Goal: Task Accomplishment & Management: Use online tool/utility

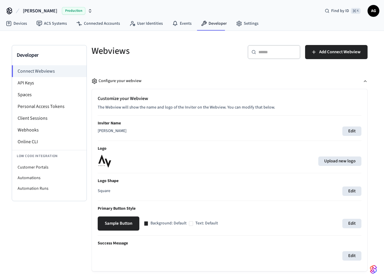
scroll to position [188, 0]
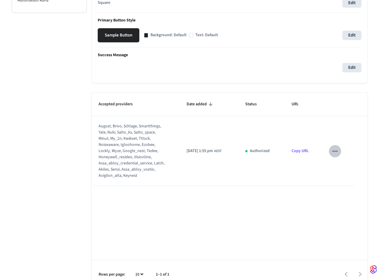
click at [336, 152] on icon "sticky table" at bounding box center [336, 151] width 8 height 8
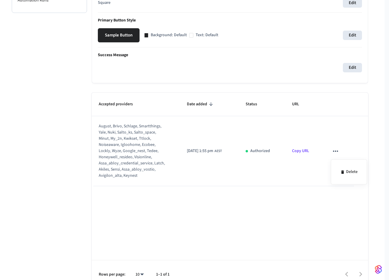
click at [288, 179] on div at bounding box center [194, 140] width 389 height 280
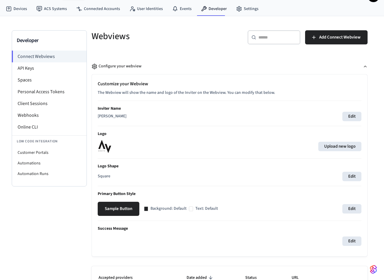
scroll to position [11, 0]
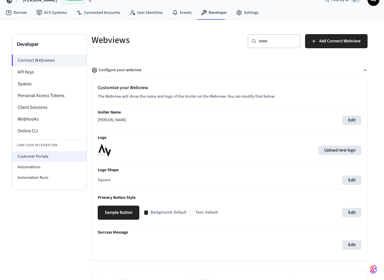
click at [44, 158] on li "Customer Portals" at bounding box center [49, 156] width 75 height 11
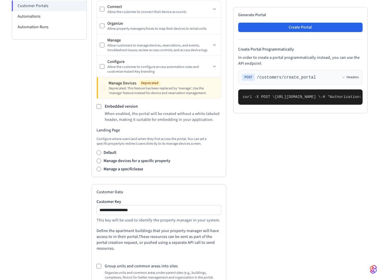
scroll to position [157, 0]
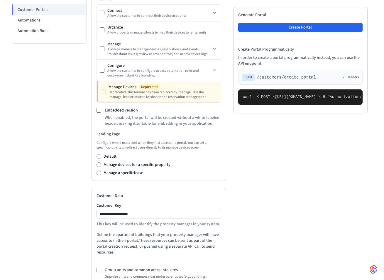
click at [121, 108] on label "Embedded version" at bounding box center [121, 110] width 33 height 6
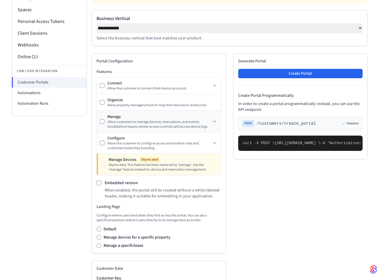
scroll to position [76, 0]
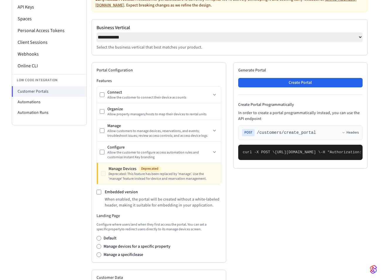
select select "*******"
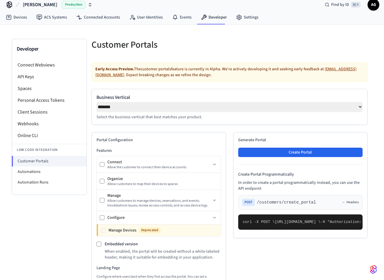
scroll to position [2, 0]
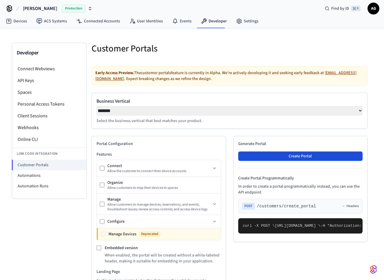
click at [293, 152] on button "Create Portal" at bounding box center [300, 155] width 125 height 9
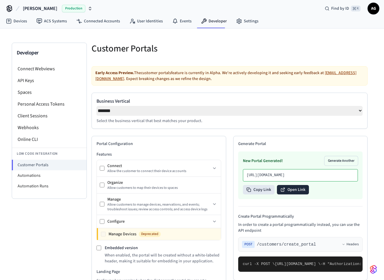
click at [295, 194] on button "Open Link" at bounding box center [293, 189] width 32 height 9
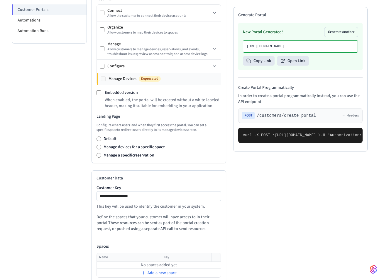
scroll to position [187, 0]
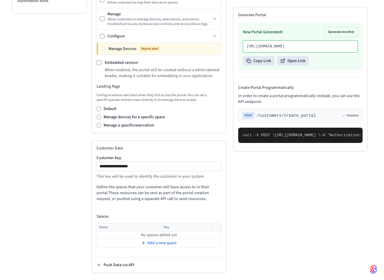
click at [121, 263] on button "Push Data via API" at bounding box center [116, 265] width 38 height 6
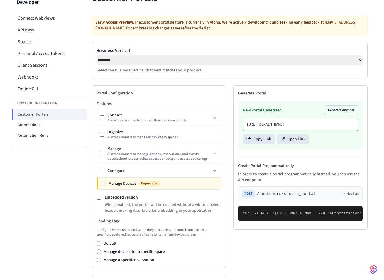
scroll to position [20, 0]
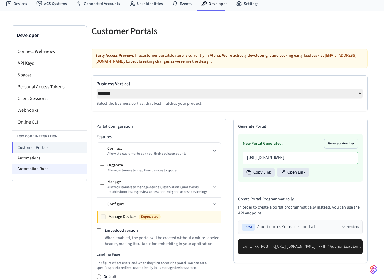
click at [31, 169] on li "Automation Runs" at bounding box center [49, 168] width 75 height 11
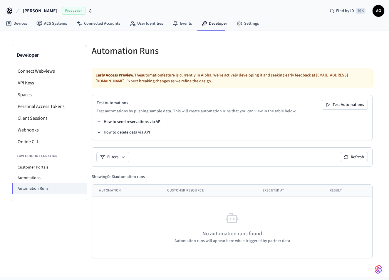
click at [141, 122] on button "How to send reservations via API" at bounding box center [129, 122] width 65 height 6
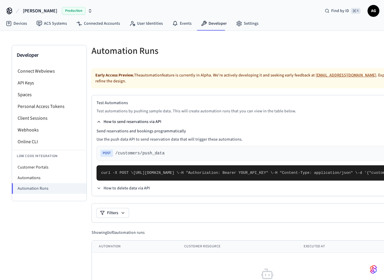
click at [141, 122] on button "How to send reservations via API" at bounding box center [129, 122] width 65 height 6
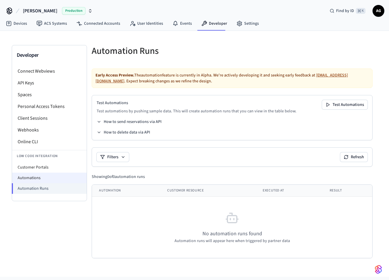
click at [34, 178] on li "Automations" at bounding box center [49, 177] width 75 height 11
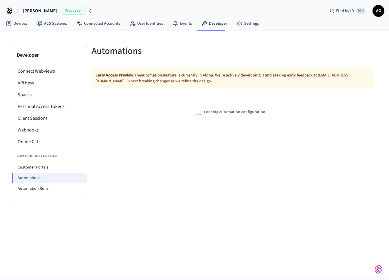
select select "**********"
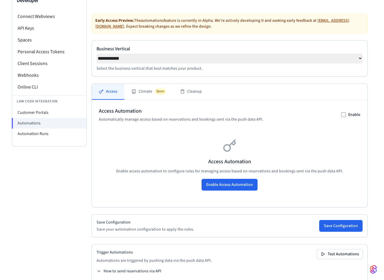
scroll to position [71, 0]
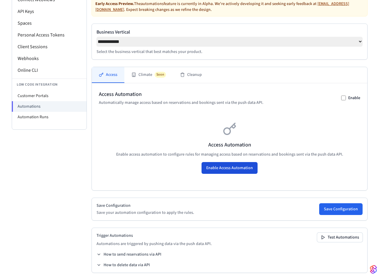
click at [231, 165] on button "Enable Access Automation" at bounding box center [230, 168] width 56 height 12
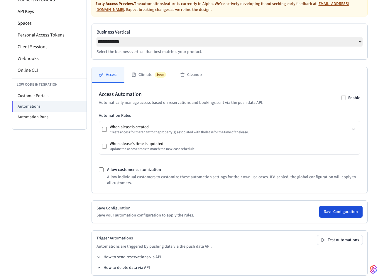
click at [344, 212] on button "Save Configuration" at bounding box center [341, 212] width 43 height 12
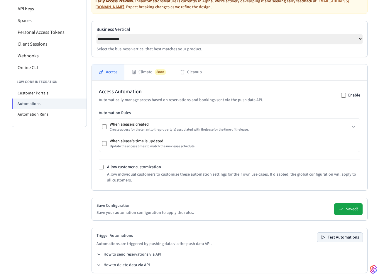
click at [336, 235] on button "Test Automations" at bounding box center [340, 236] width 46 height 9
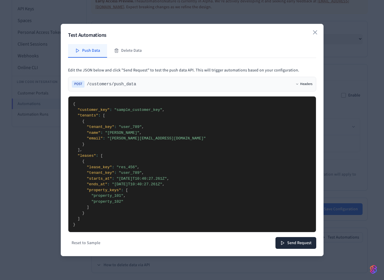
click at [303, 85] on button "Headers" at bounding box center [304, 84] width 17 height 5
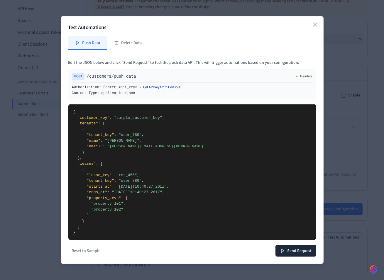
click at [167, 88] on link "Get API key from Console" at bounding box center [161, 87] width 37 height 5
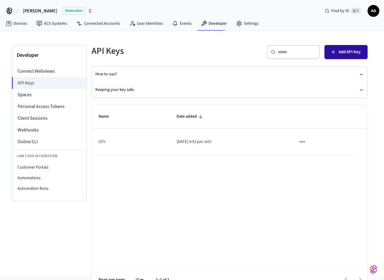
click at [345, 53] on span "Add API Key" at bounding box center [350, 52] width 22 height 8
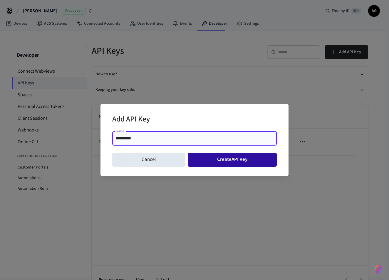
type input "**********"
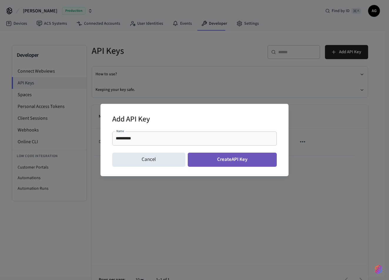
click at [208, 162] on button "Create API Key" at bounding box center [232, 159] width 89 height 14
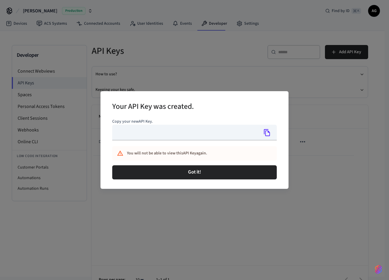
type input "**********"
click at [268, 133] on icon "Copy" at bounding box center [267, 133] width 8 height 8
click at [212, 51] on div "**********" at bounding box center [194, 140] width 389 height 280
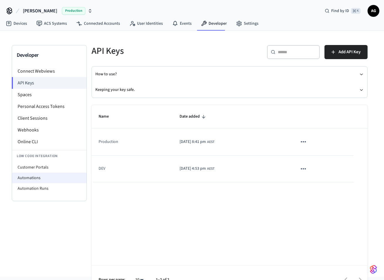
click at [32, 178] on li "Automations" at bounding box center [49, 177] width 75 height 11
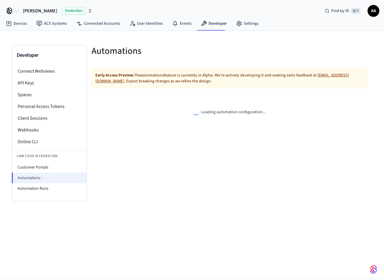
select select "**********"
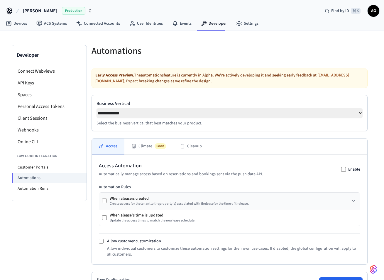
scroll to position [74, 0]
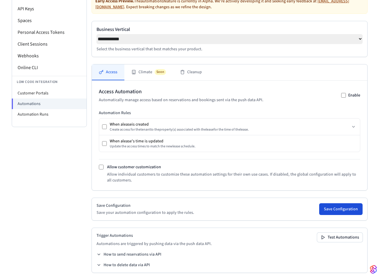
click at [345, 206] on button "Save Configuration" at bounding box center [341, 209] width 43 height 12
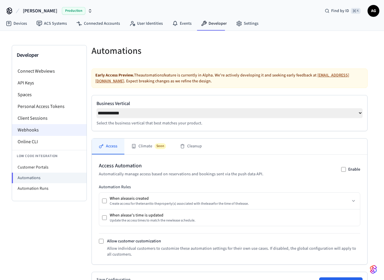
click at [33, 131] on li "Webhooks" at bounding box center [49, 130] width 75 height 12
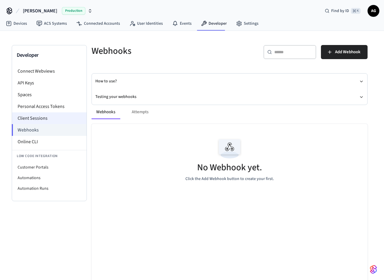
click at [35, 119] on li "Client Sessions" at bounding box center [49, 118] width 75 height 12
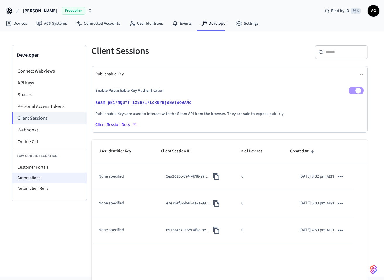
click at [32, 178] on li "Automations" at bounding box center [49, 177] width 75 height 11
select select "**********"
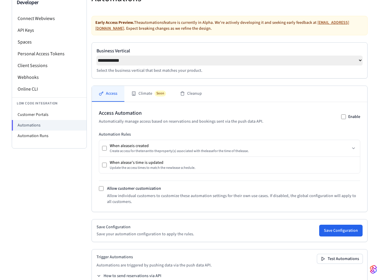
scroll to position [74, 0]
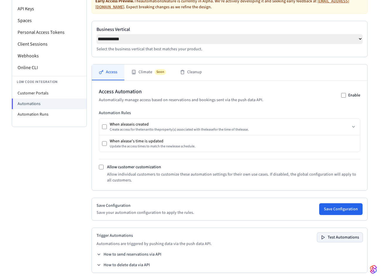
click at [338, 235] on button "Test Automations" at bounding box center [340, 236] width 46 height 9
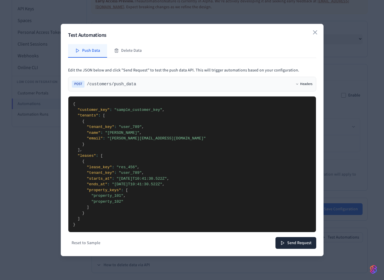
click at [304, 84] on button "Headers" at bounding box center [304, 84] width 17 height 5
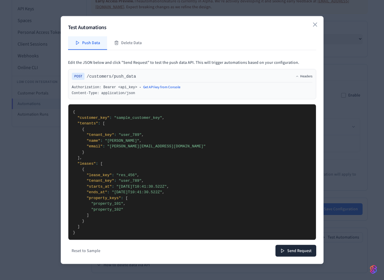
click at [127, 90] on div "Authorization: Bearer <api_key>" at bounding box center [104, 87] width 65 height 5
click at [170, 88] on link "Get API key from Console" at bounding box center [161, 87] width 37 height 5
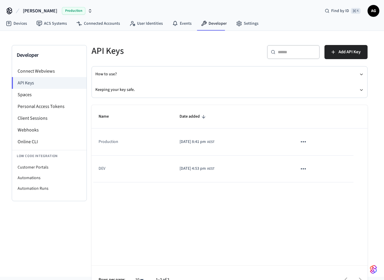
click at [306, 169] on icon "sticky table" at bounding box center [303, 168] width 5 height 1
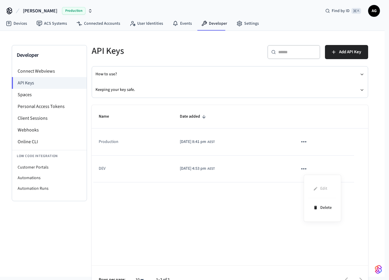
click at [141, 169] on div at bounding box center [194, 140] width 389 height 280
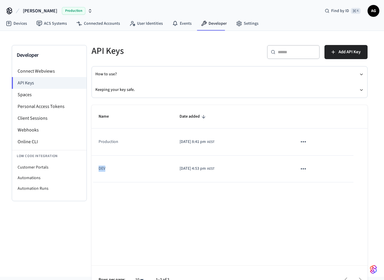
drag, startPoint x: 97, startPoint y: 168, endPoint x: 110, endPoint y: 169, distance: 12.9
click at [110, 169] on td "DEV" at bounding box center [132, 168] width 81 height 27
click at [109, 73] on button "How to use?" at bounding box center [229, 74] width 269 height 16
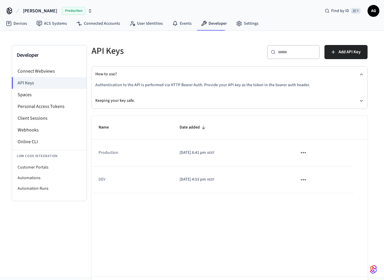
click at [255, 156] on td "[DATE] 8:41 pm AEST" at bounding box center [232, 152] width 118 height 27
click at [308, 151] on icon "sticky table" at bounding box center [304, 153] width 8 height 8
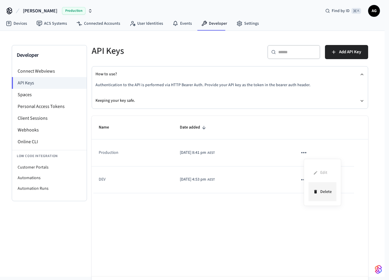
click at [321, 191] on li "Delete" at bounding box center [322, 191] width 28 height 19
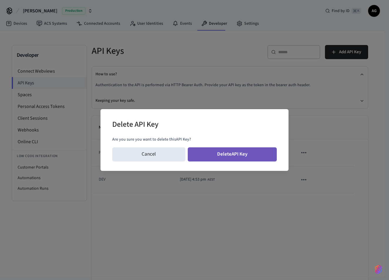
click at [236, 156] on button "Delete API Key" at bounding box center [232, 154] width 89 height 14
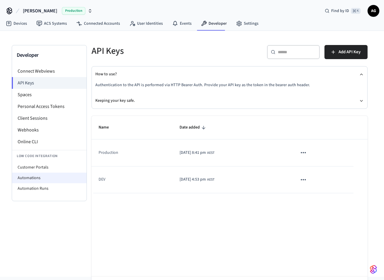
click at [36, 177] on li "Automations" at bounding box center [49, 177] width 75 height 11
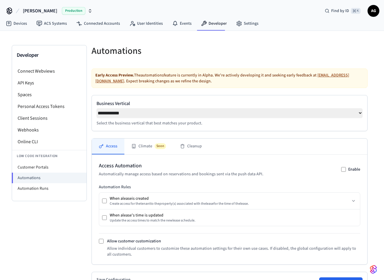
click at [184, 121] on p "Select the business vertical that best matches your product." at bounding box center [230, 123] width 266 height 6
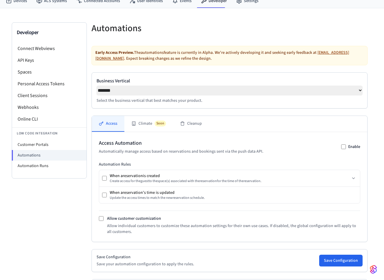
scroll to position [26, 0]
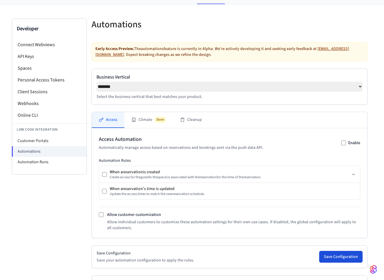
click at [337, 255] on button "Save Configuration" at bounding box center [341, 257] width 43 height 12
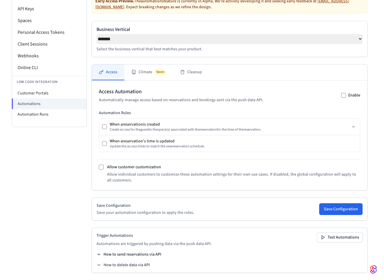
click at [144, 251] on button "How to send reservations via API" at bounding box center [129, 254] width 65 height 6
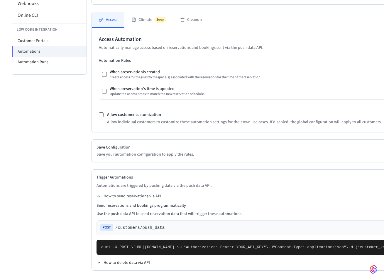
scroll to position [252, 0]
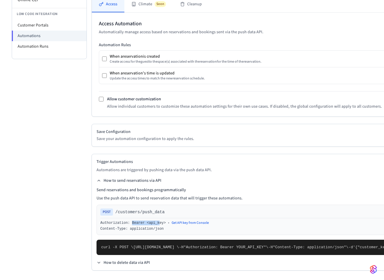
drag, startPoint x: 133, startPoint y: 116, endPoint x: 162, endPoint y: 117, distance: 28.8
click at [162, 220] on div "Authorization: Bearer <api_key>" at bounding box center [132, 222] width 65 height 5
click at [169, 220] on div "Authorization: Bearer <api_key> • Get API key from Console" at bounding box center [267, 222] width 334 height 5
drag, startPoint x: 133, startPoint y: 116, endPoint x: 168, endPoint y: 117, distance: 34.4
click at [166, 220] on div "Authorization: Bearer <api_key>" at bounding box center [132, 222] width 65 height 5
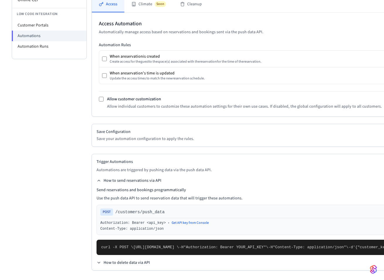
click at [179, 226] on div "Content-Type: application/json" at bounding box center [267, 228] width 334 height 5
select select "**********"
